Goal: Task Accomplishment & Management: Complete application form

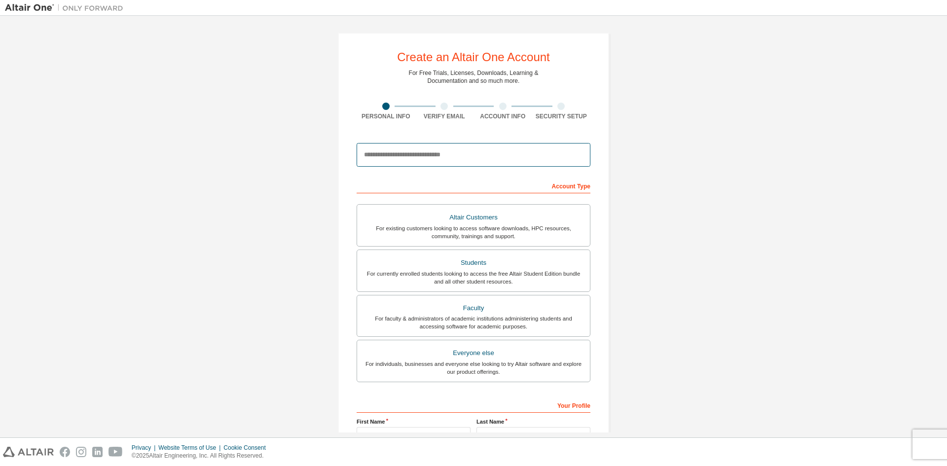
click at [468, 154] on input "email" at bounding box center [473, 155] width 234 height 24
click at [383, 157] on input "email" at bounding box center [473, 155] width 234 height 24
paste input "**********"
type input "**********"
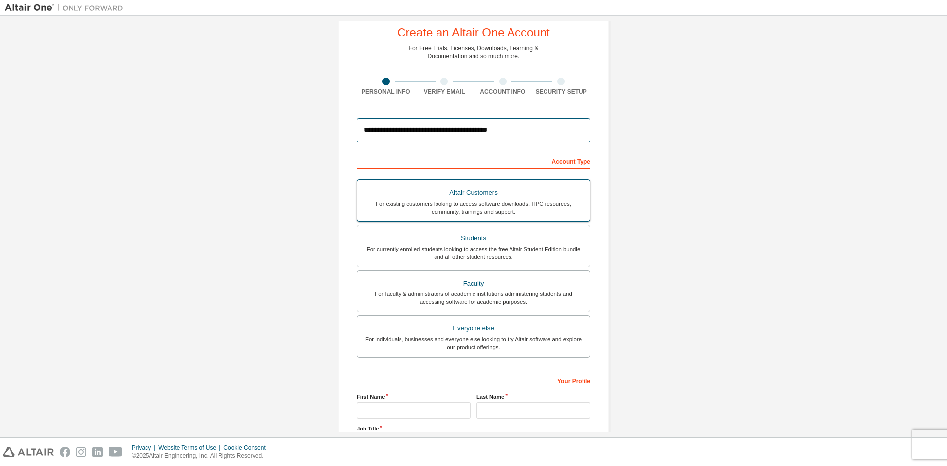
scroll to position [99, 0]
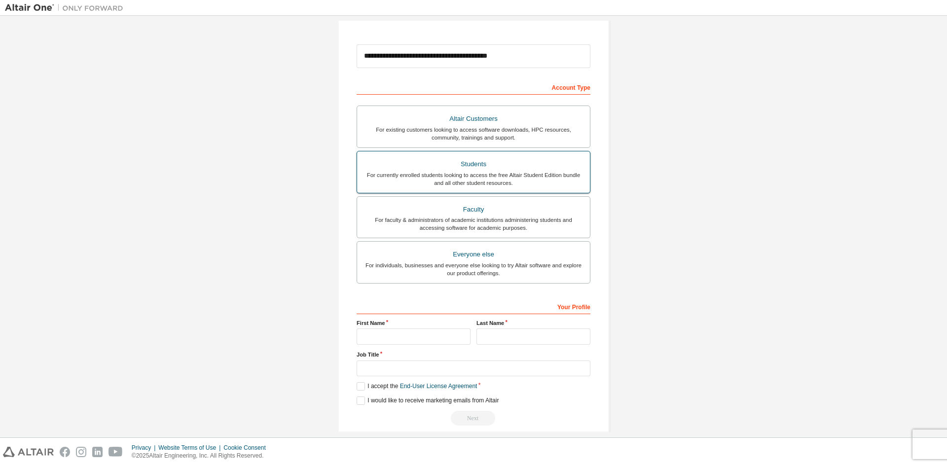
click at [487, 176] on div "For currently enrolled students looking to access the free Altair Student Editi…" at bounding box center [473, 179] width 221 height 16
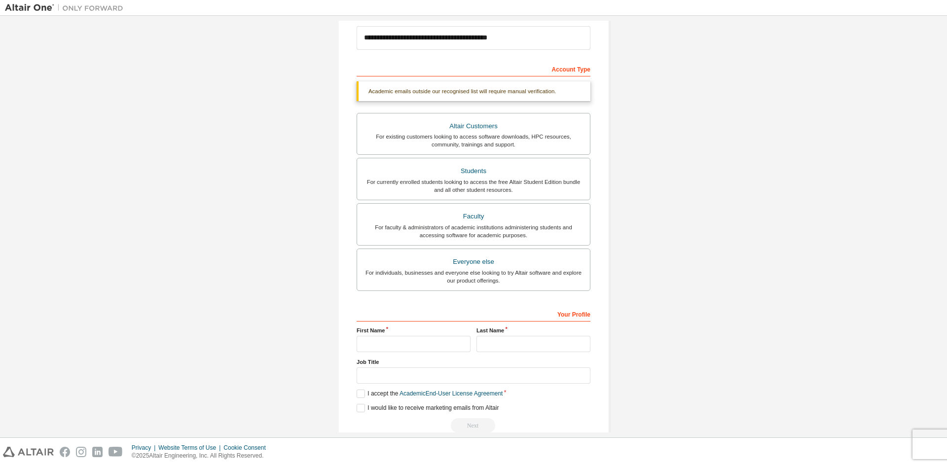
scroll to position [136, 0]
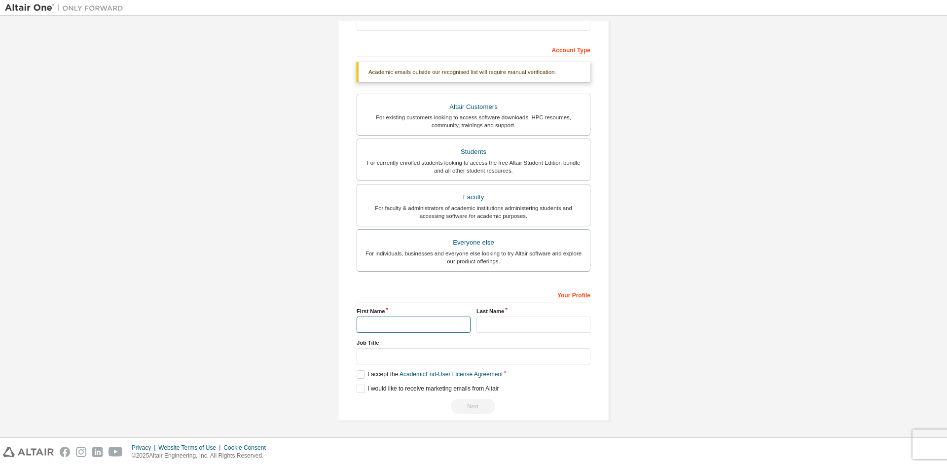
click at [403, 324] on input "text" at bounding box center [413, 325] width 114 height 16
click at [400, 321] on input "text" at bounding box center [413, 325] width 114 height 16
click at [377, 302] on div "Your Profile" at bounding box center [473, 294] width 234 height 16
click at [374, 323] on input "text" at bounding box center [413, 325] width 114 height 16
click at [374, 326] on input "text" at bounding box center [413, 325] width 114 height 16
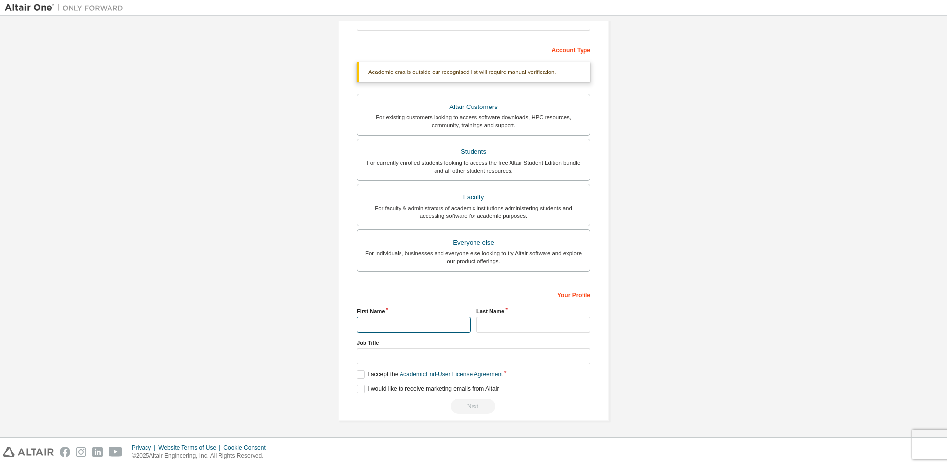
click at [374, 326] on input "text" at bounding box center [413, 325] width 114 height 16
click at [390, 326] on input "text" at bounding box center [413, 325] width 114 height 16
type input "**********"
click at [483, 323] on input "text" at bounding box center [533, 325] width 114 height 16
click at [486, 324] on input "text" at bounding box center [533, 325] width 114 height 16
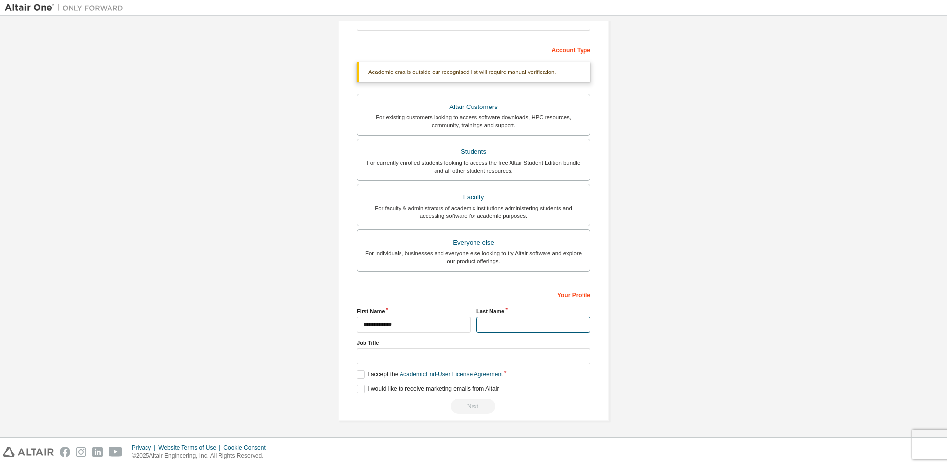
click at [486, 324] on input "text" at bounding box center [533, 325] width 114 height 16
type input "*****"
click at [412, 359] on input "text" at bounding box center [473, 356] width 234 height 16
type input "*****"
click at [360, 374] on label "I accept the Academic End-User License Agreement" at bounding box center [429, 374] width 146 height 8
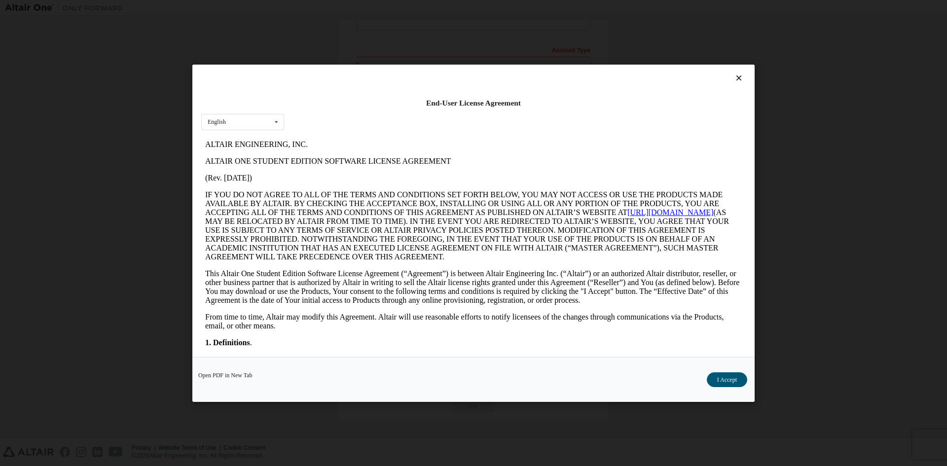
scroll to position [0, 0]
click at [733, 380] on button "I Accept" at bounding box center [727, 379] width 40 height 15
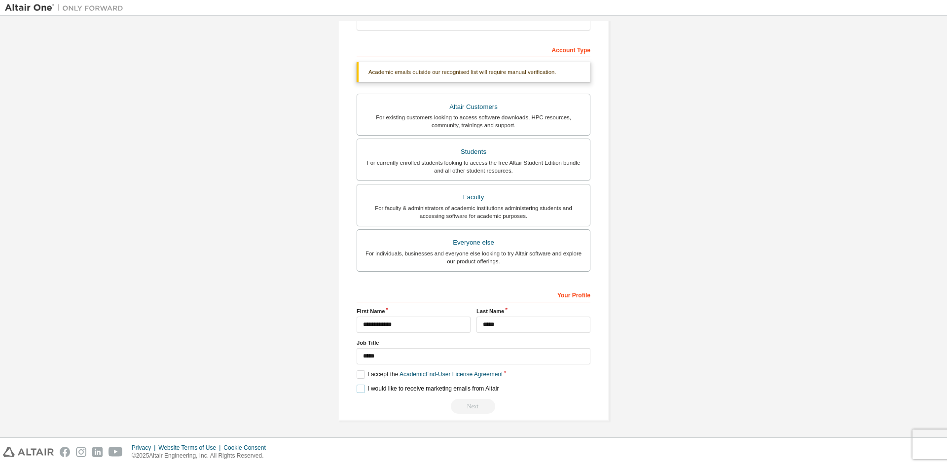
click at [361, 391] on label "I would like to receive marketing emails from Altair" at bounding box center [427, 389] width 142 height 8
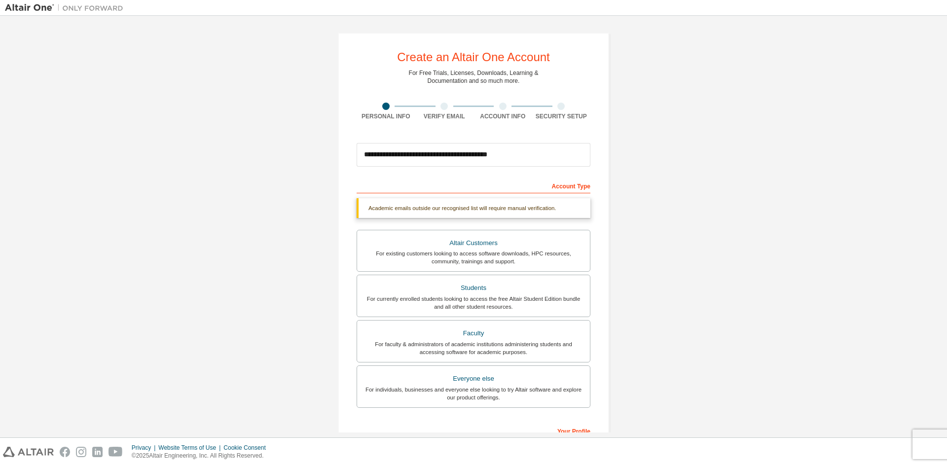
click at [544, 208] on div "Academic emails outside our recognised list will require manual verification." at bounding box center [473, 208] width 234 height 20
click at [516, 186] on div "Account Type" at bounding box center [473, 185] width 234 height 16
click at [518, 157] on input "**********" at bounding box center [473, 155] width 234 height 24
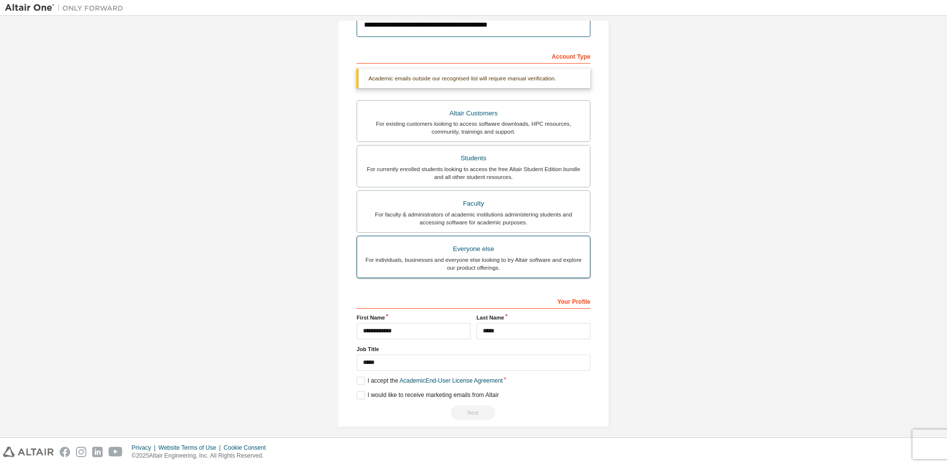
scroll to position [136, 0]
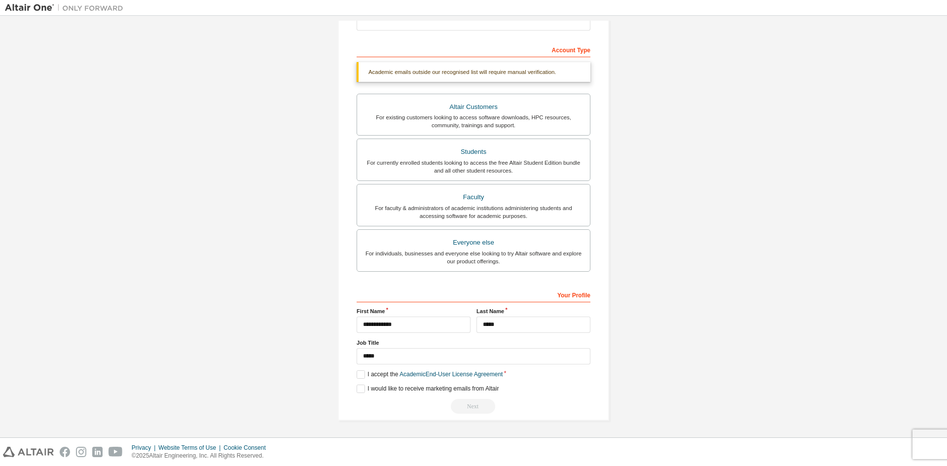
click at [412, 406] on div "Next" at bounding box center [473, 406] width 234 height 15
click at [480, 405] on div "Next" at bounding box center [473, 406] width 234 height 15
click at [480, 406] on div "Next" at bounding box center [473, 406] width 234 height 15
drag, startPoint x: 480, startPoint y: 406, endPoint x: 467, endPoint y: 407, distance: 12.9
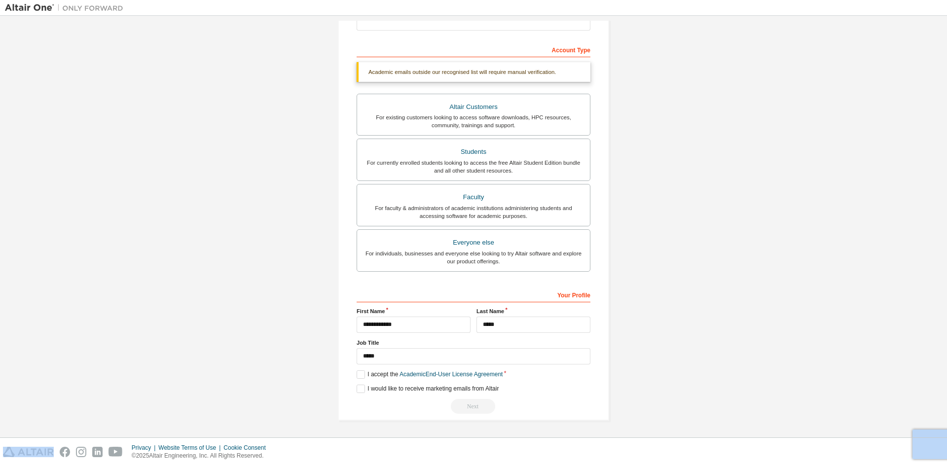
click at [480, 406] on div "Next" at bounding box center [473, 406] width 234 height 15
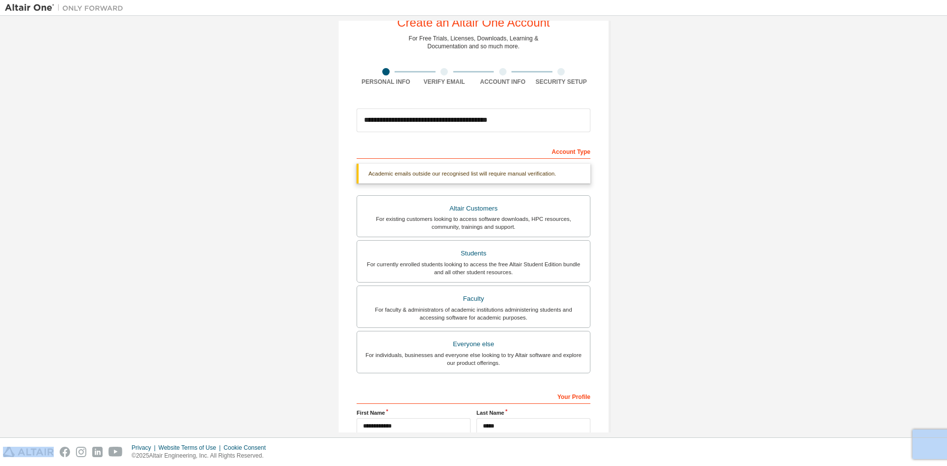
scroll to position [0, 0]
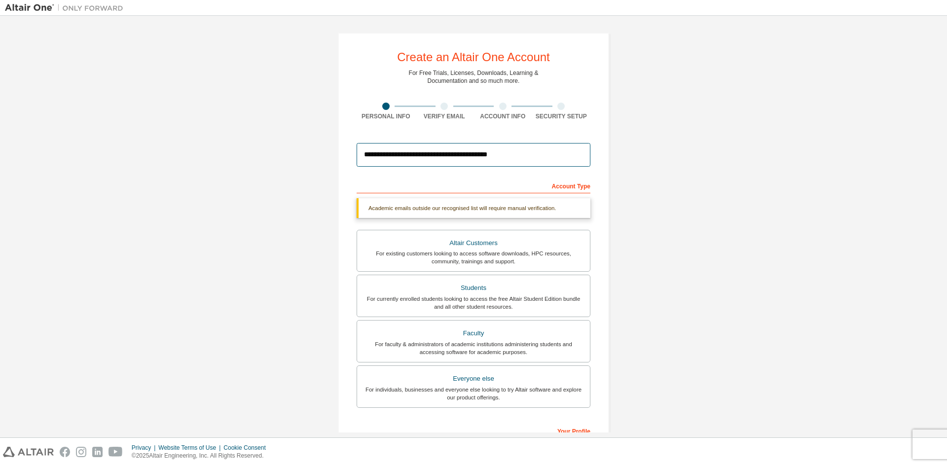
drag, startPoint x: 506, startPoint y: 154, endPoint x: 350, endPoint y: 148, distance: 155.9
click at [350, 148] on div "**********" at bounding box center [473, 295] width 271 height 524
click at [439, 161] on input "email" at bounding box center [473, 155] width 234 height 24
click at [439, 155] on input "email" at bounding box center [473, 155] width 234 height 24
click at [391, 153] on input "email" at bounding box center [473, 155] width 234 height 24
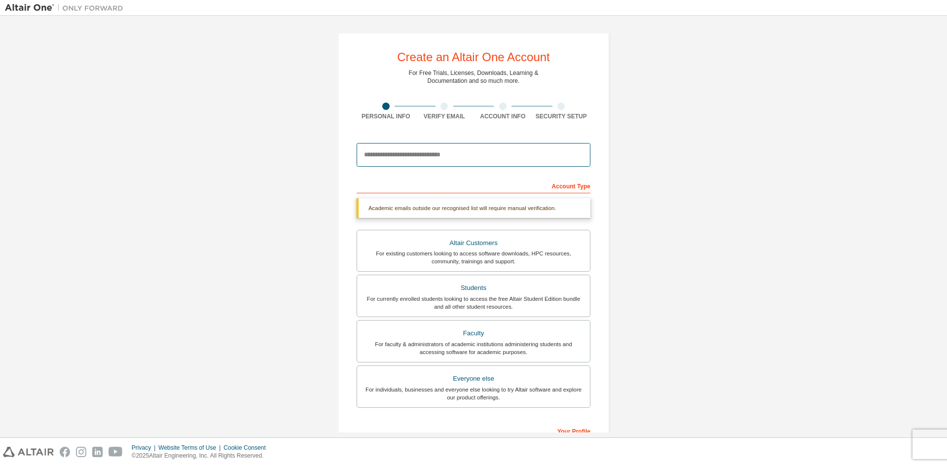
click at [391, 153] on input "email" at bounding box center [473, 155] width 234 height 24
paste input "**********"
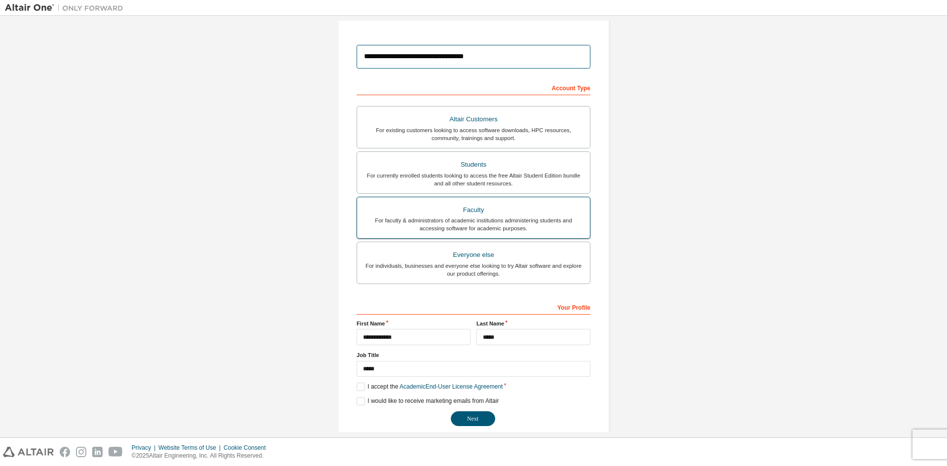
scroll to position [110, 0]
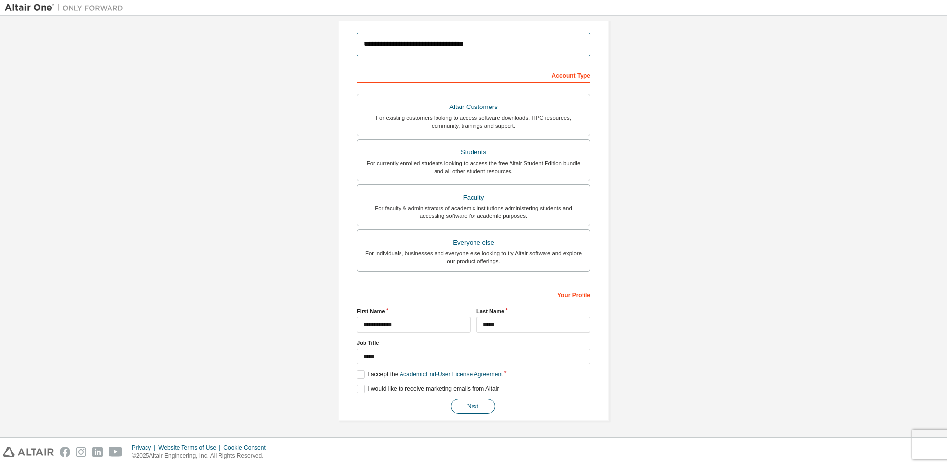
type input "**********"
click at [468, 408] on button "Next" at bounding box center [473, 406] width 44 height 15
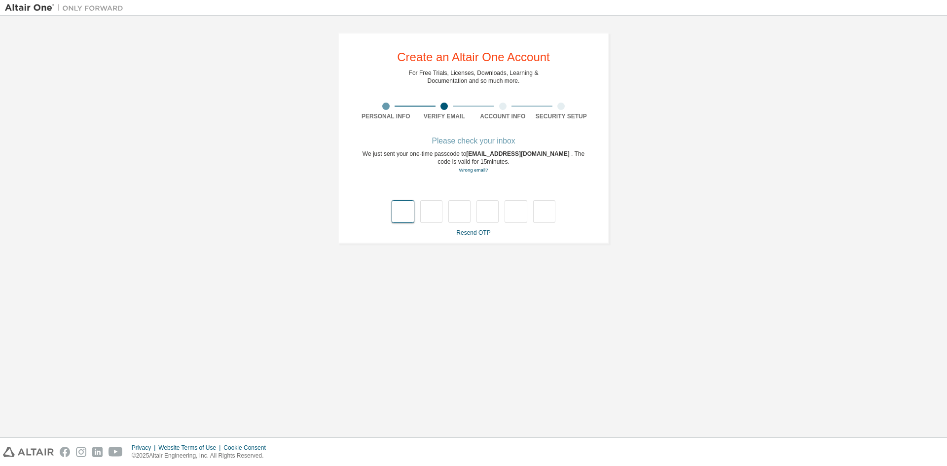
click at [404, 210] on input "text" at bounding box center [402, 211] width 22 height 23
type input "*"
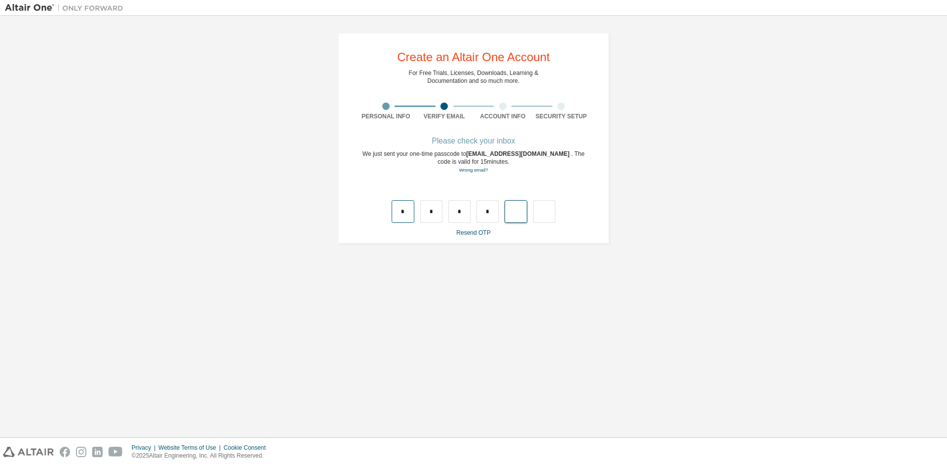
type input "*"
